Goal: Transaction & Acquisition: Purchase product/service

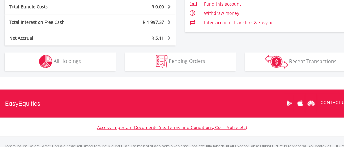
scroll to position [381, 0]
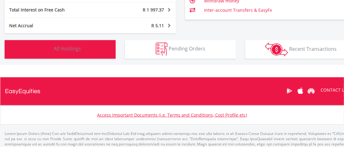
click at [68, 48] on span "All Holdings" at bounding box center [67, 48] width 27 height 7
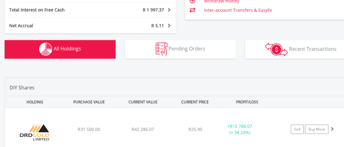
scroll to position [457, 0]
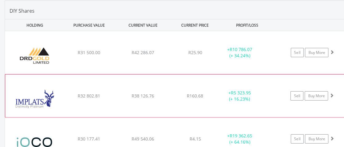
click at [333, 74] on div "﻿ Impala Platinum Hlgs Limited R32 802.81 R38 126.76 R160.68 + R5 323.95 (+ 16.…" at bounding box center [180, 52] width 351 height 43
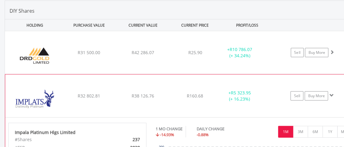
click at [333, 74] on div "﻿ Impala Platinum Hlgs Limited R32 802.81 R38 126.76 R160.68 + R5 323.95 (+ 16.…" at bounding box center [180, 52] width 351 height 43
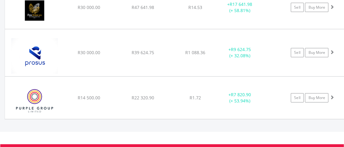
scroll to position [711, 0]
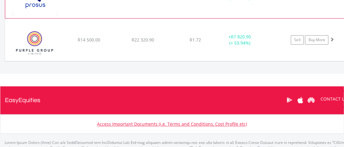
scroll to position [743, 0]
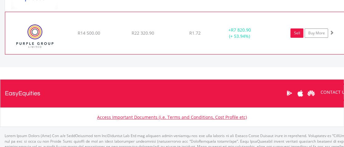
click at [299, 31] on link "Sell" at bounding box center [297, 32] width 13 height 9
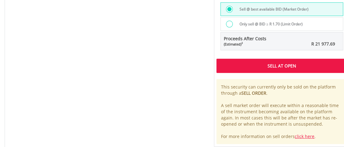
scroll to position [476, 0]
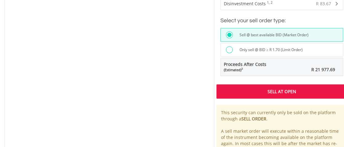
click at [285, 88] on div "Sell At Open" at bounding box center [282, 91] width 131 height 14
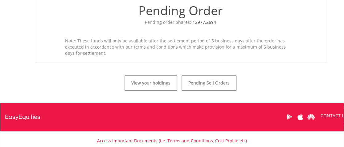
scroll to position [254, 0]
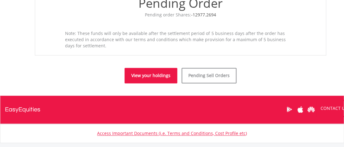
click at [156, 73] on link "View your holdings" at bounding box center [151, 75] width 53 height 15
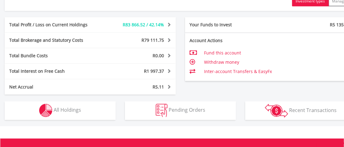
scroll to position [381, 0]
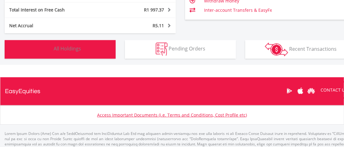
click at [72, 49] on span "All Holdings" at bounding box center [67, 48] width 27 height 7
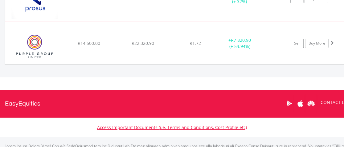
scroll to position [738, 0]
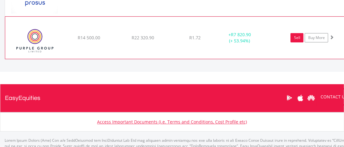
click at [296, 35] on link "Sell" at bounding box center [297, 37] width 13 height 9
